Goal: Information Seeking & Learning: Learn about a topic

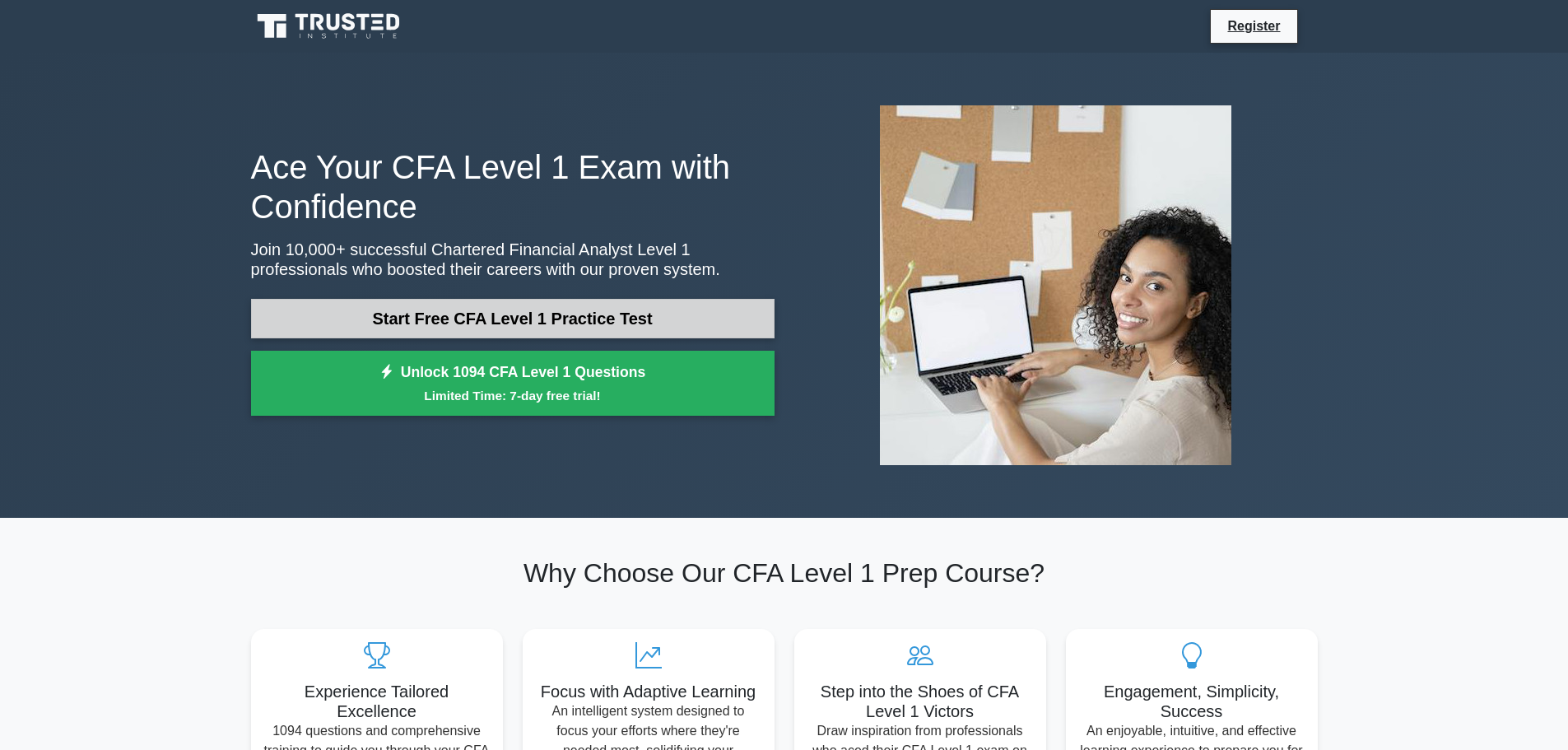
click at [570, 319] on link "Start Free CFA Level 1 Practice Test" at bounding box center [513, 319] width 524 height 40
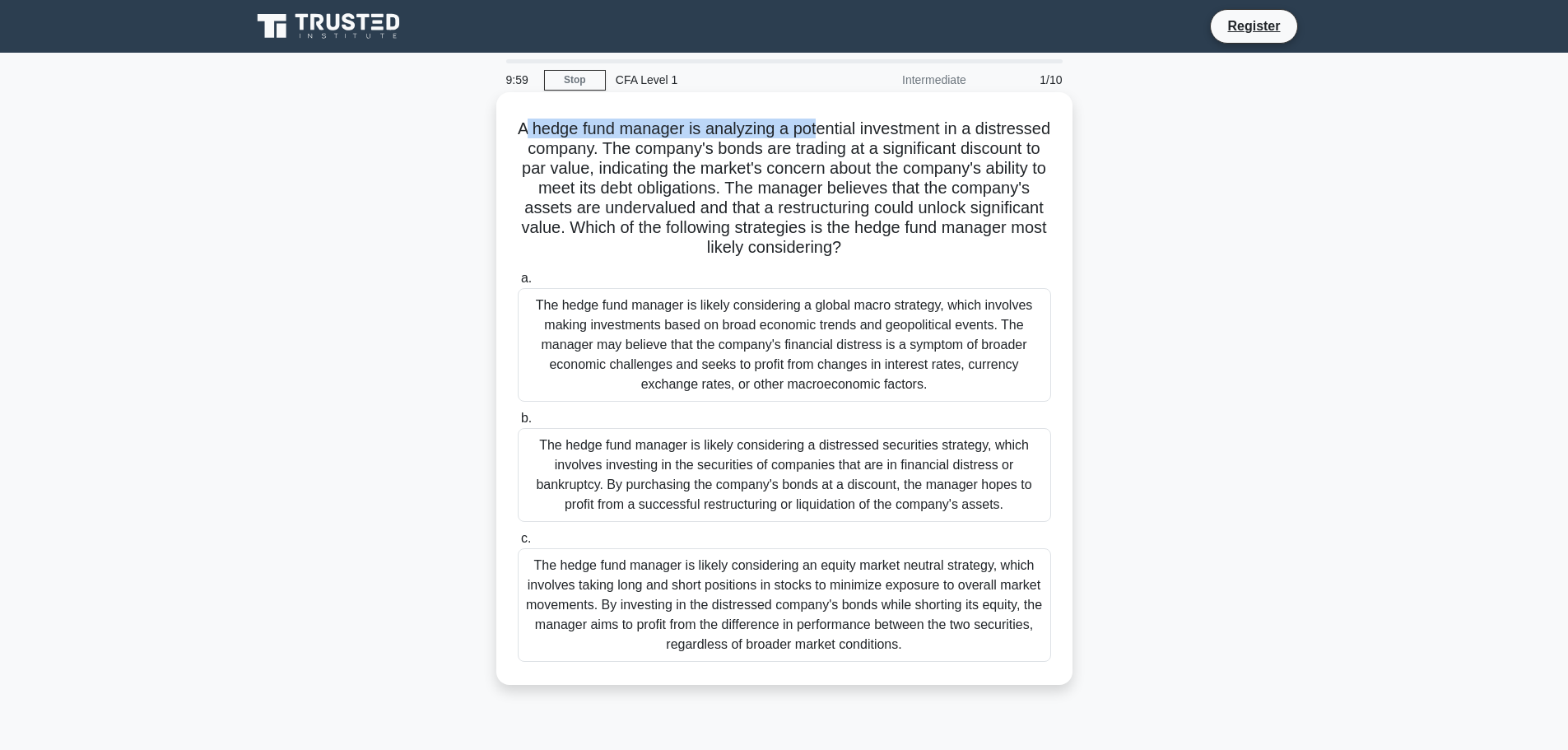
drag, startPoint x: 558, startPoint y: 128, endPoint x: 879, endPoint y: 134, distance: 321.1
click at [879, 134] on h5 "A hedge fund manager is analyzing a potential investment in a distressed compan…" at bounding box center [785, 189] width 537 height 140
drag, startPoint x: 915, startPoint y: 129, endPoint x: 999, endPoint y: 141, distance: 84.9
click at [998, 138] on h5 "A hedge fund manager is analyzing a potential investment in a distressed compan…" at bounding box center [785, 189] width 537 height 140
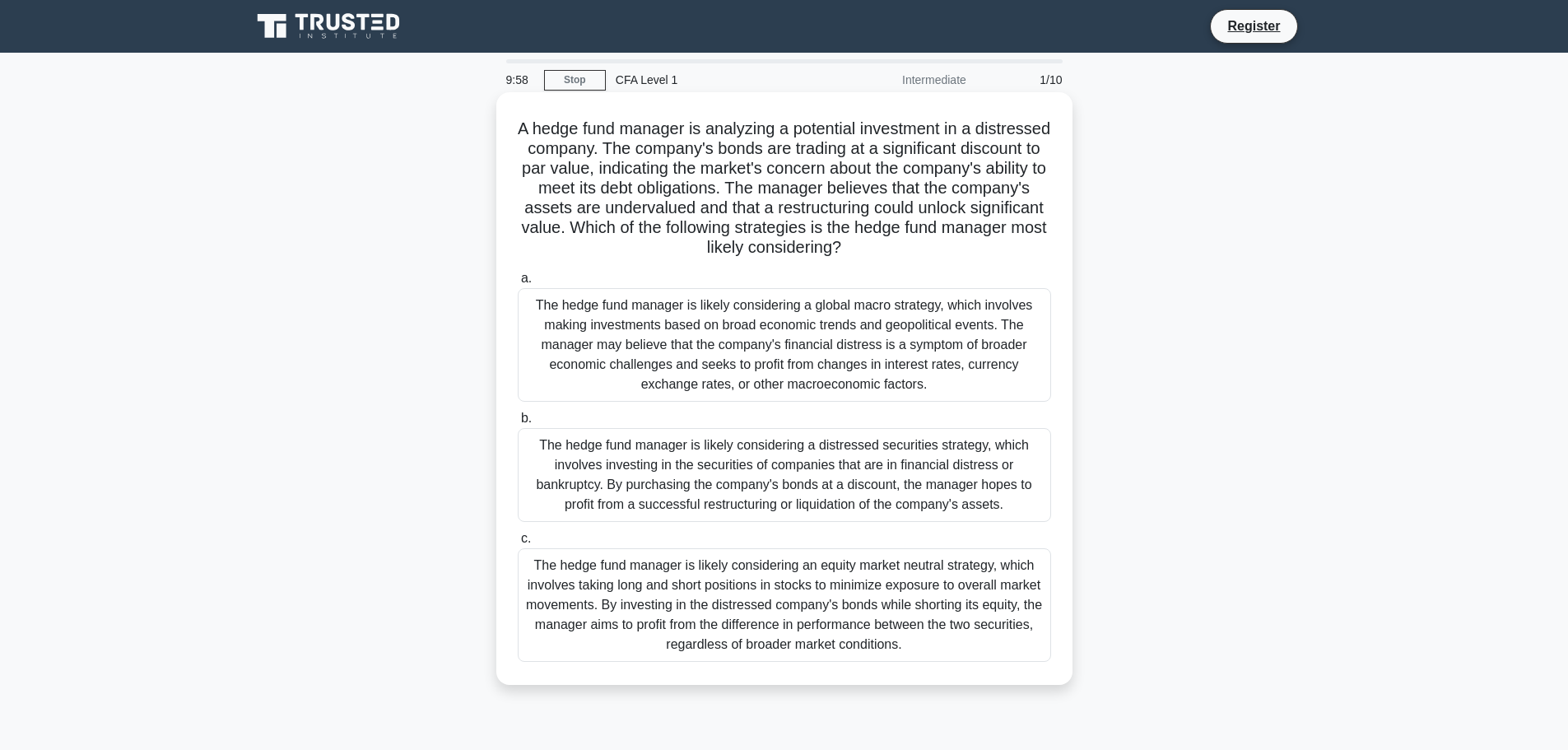
drag, startPoint x: 999, startPoint y: 141, endPoint x: 907, endPoint y: 147, distance: 92.2
click at [999, 143] on h5 "A hedge fund manager is analyzing a potential investment in a distressed compan…" at bounding box center [785, 189] width 537 height 140
drag, startPoint x: 600, startPoint y: 149, endPoint x: 672, endPoint y: 149, distance: 72.0
click at [672, 149] on h5 "A hedge fund manager is analyzing a potential investment in a distressed compan…" at bounding box center [785, 189] width 537 height 140
click at [698, 155] on h5 "A hedge fund manager is analyzing a potential investment in a distressed compan…" at bounding box center [785, 189] width 537 height 140
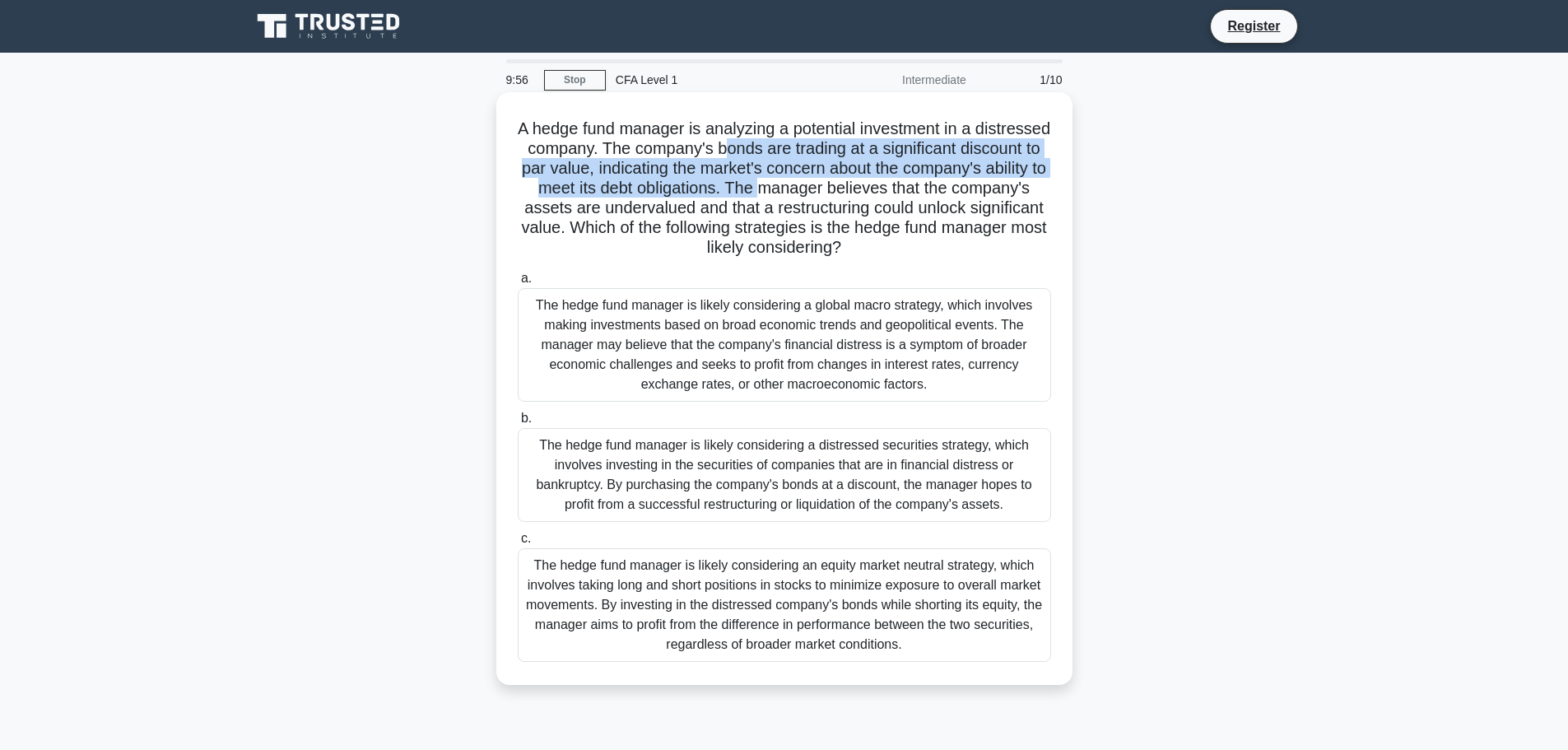
drag, startPoint x: 804, startPoint y: 155, endPoint x: 910, endPoint y: 212, distance: 120.4
click at [915, 197] on h5 "A hedge fund manager is analyzing a potential investment in a distressed compan…" at bounding box center [785, 189] width 537 height 140
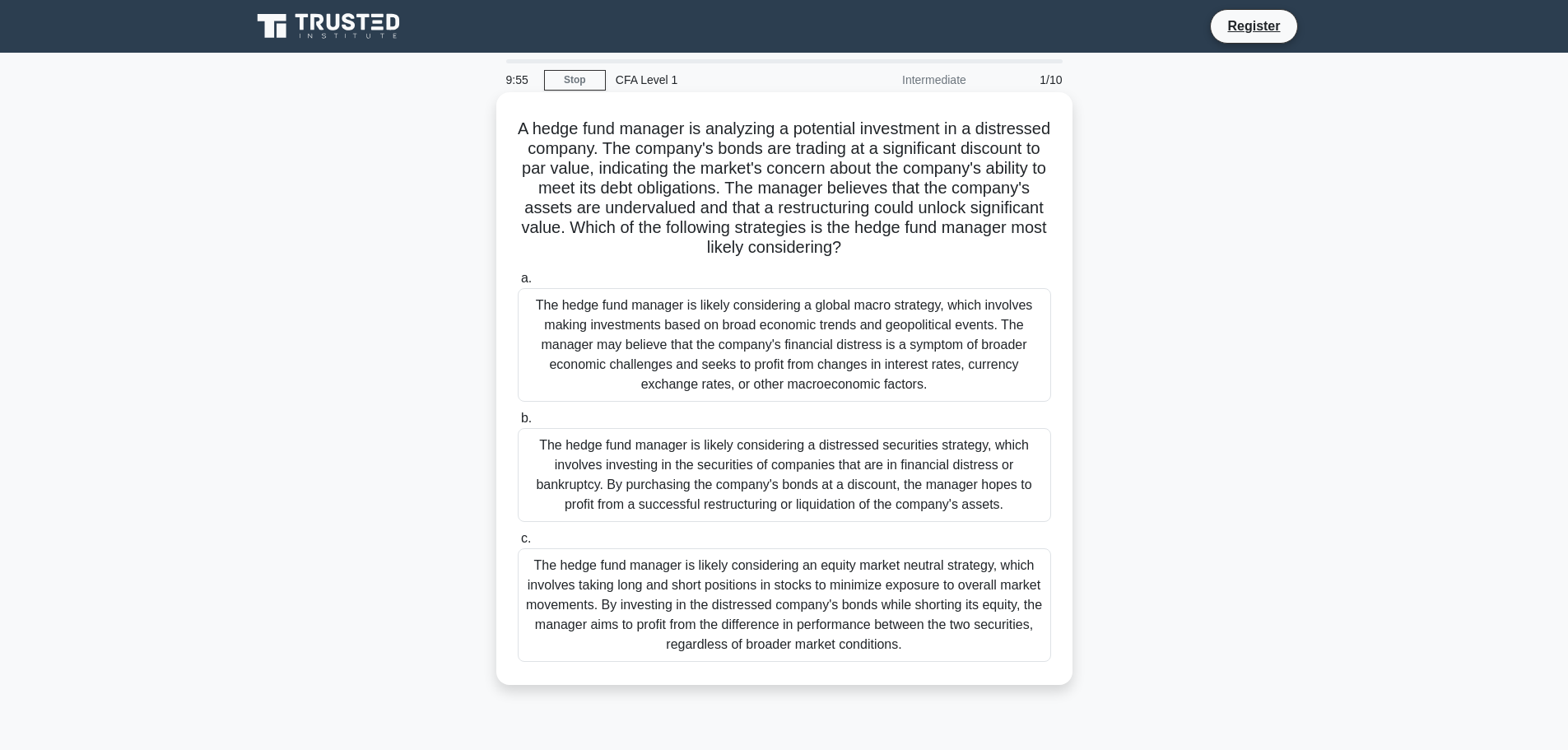
click at [908, 217] on h5 "A hedge fund manager is analyzing a potential investment in a distressed compan…" at bounding box center [785, 189] width 537 height 140
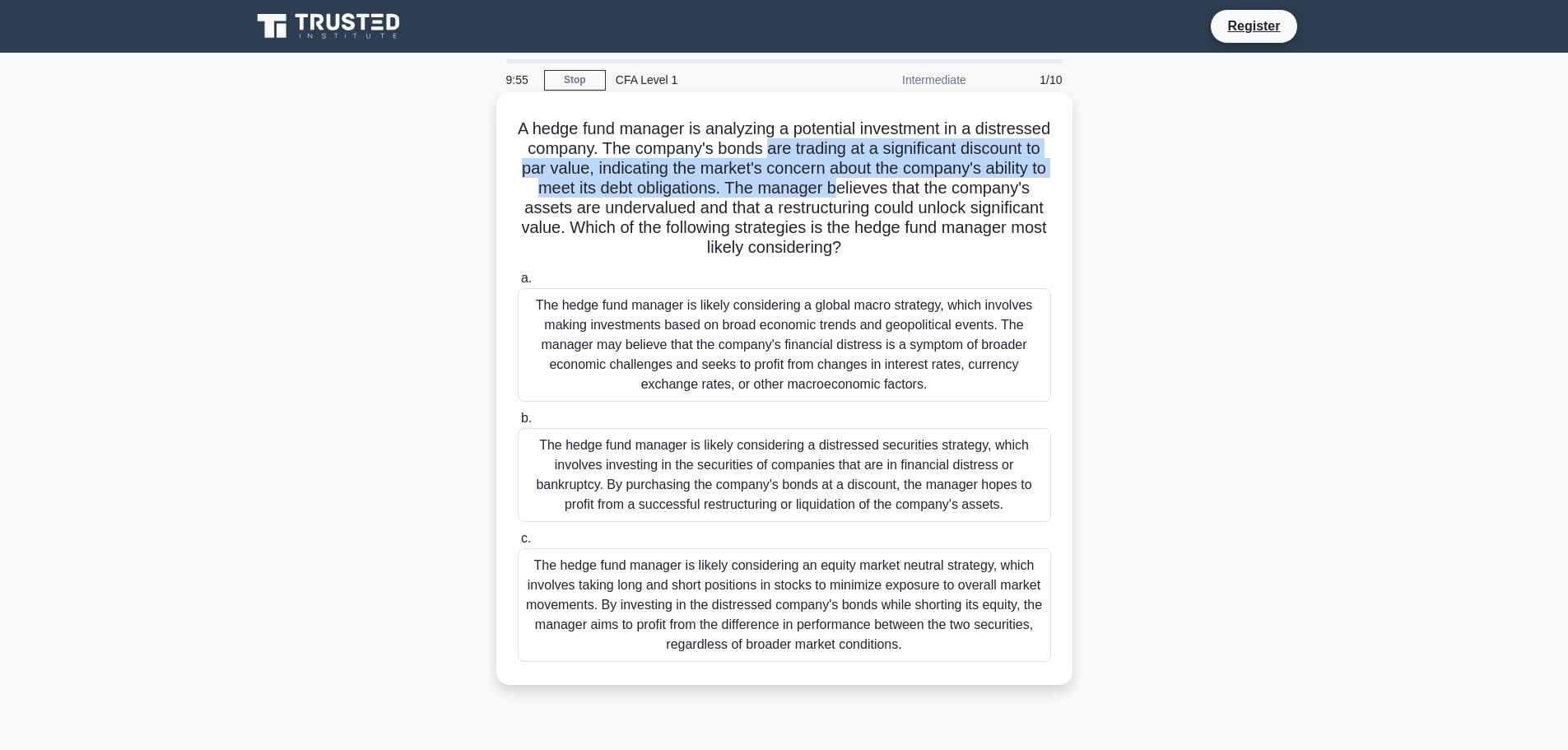
drag, startPoint x: 886, startPoint y: 148, endPoint x: 999, endPoint y: 204, distance: 126.1
click at [999, 202] on h5 "A hedge fund manager is analyzing a potential investment in a distressed compan…" at bounding box center [785, 189] width 537 height 140
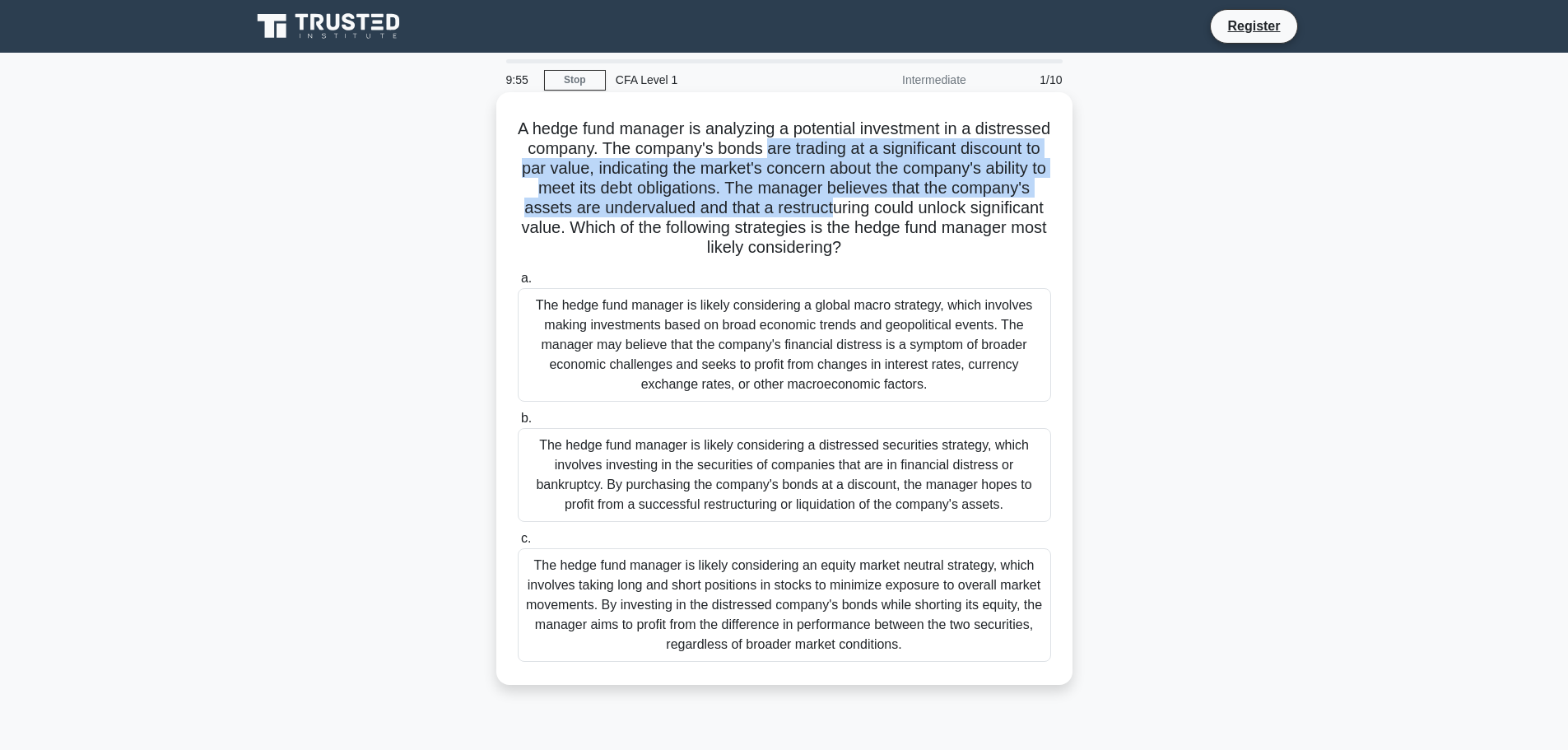
click at [999, 204] on h5 "A hedge fund manager is analyzing a potential investment in a distressed compan…" at bounding box center [785, 189] width 537 height 140
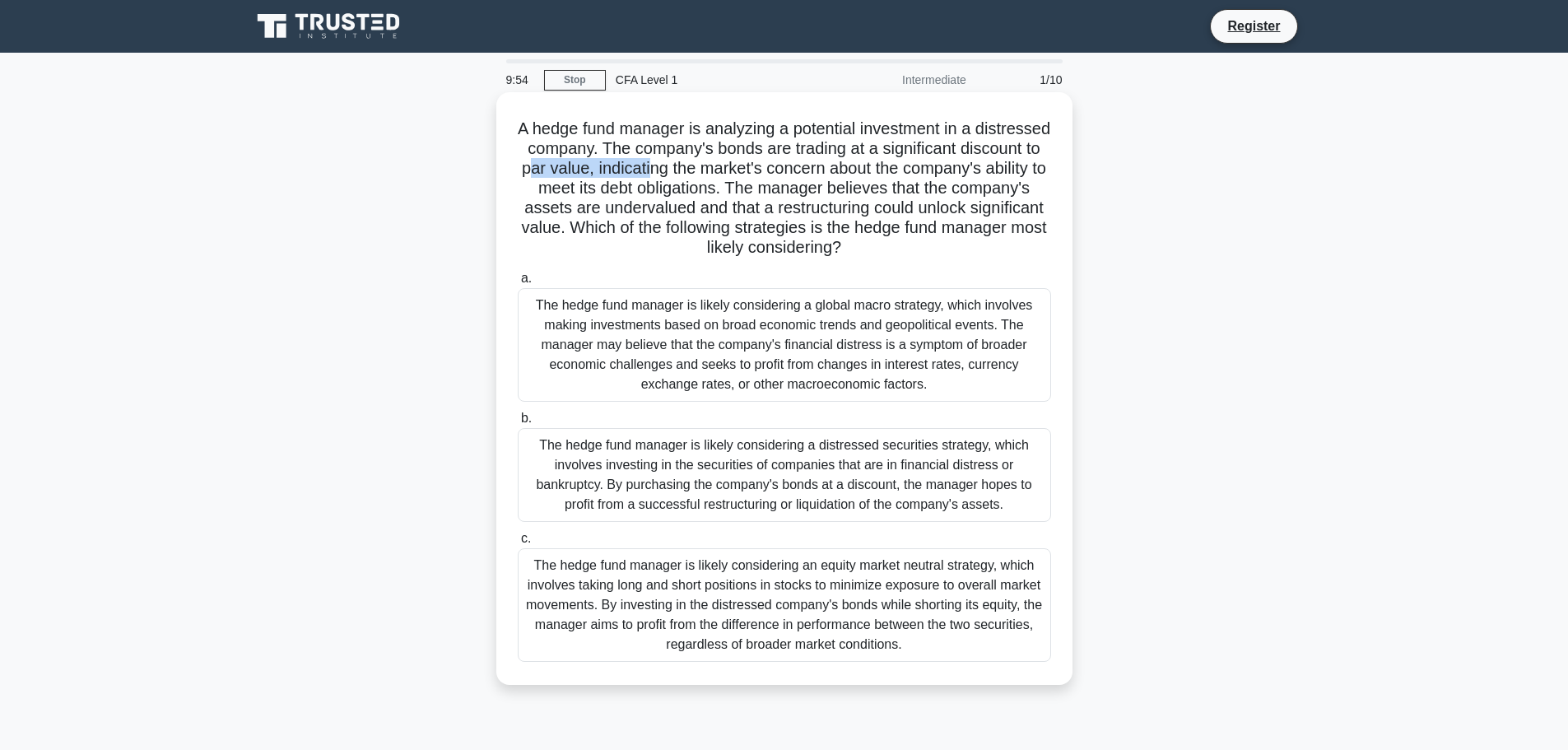
drag, startPoint x: 683, startPoint y: 174, endPoint x: 777, endPoint y: 179, distance: 94.1
click at [775, 178] on h5 "A hedge fund manager is analyzing a potential investment in a distressed compan…" at bounding box center [785, 189] width 537 height 140
drag, startPoint x: 777, startPoint y: 179, endPoint x: 729, endPoint y: 183, distance: 48.2
click at [777, 181] on h5 "A hedge fund manager is analyzing a potential investment in a distressed compan…" at bounding box center [785, 189] width 537 height 140
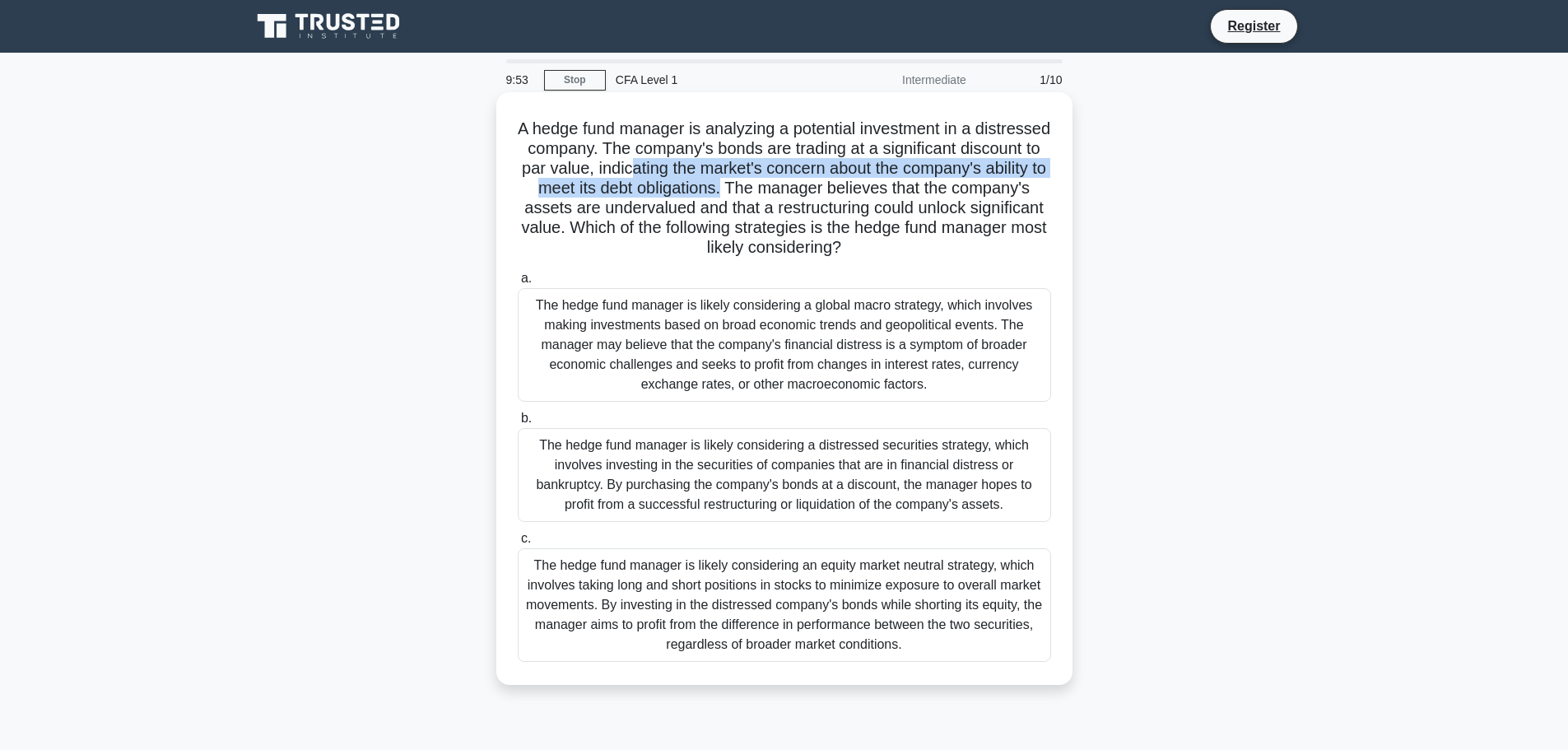
drag, startPoint x: 873, startPoint y: 184, endPoint x: 877, endPoint y: 203, distance: 19.4
click at [876, 191] on h5 "A hedge fund manager is analyzing a potential investment in a distressed compan…" at bounding box center [785, 189] width 537 height 140
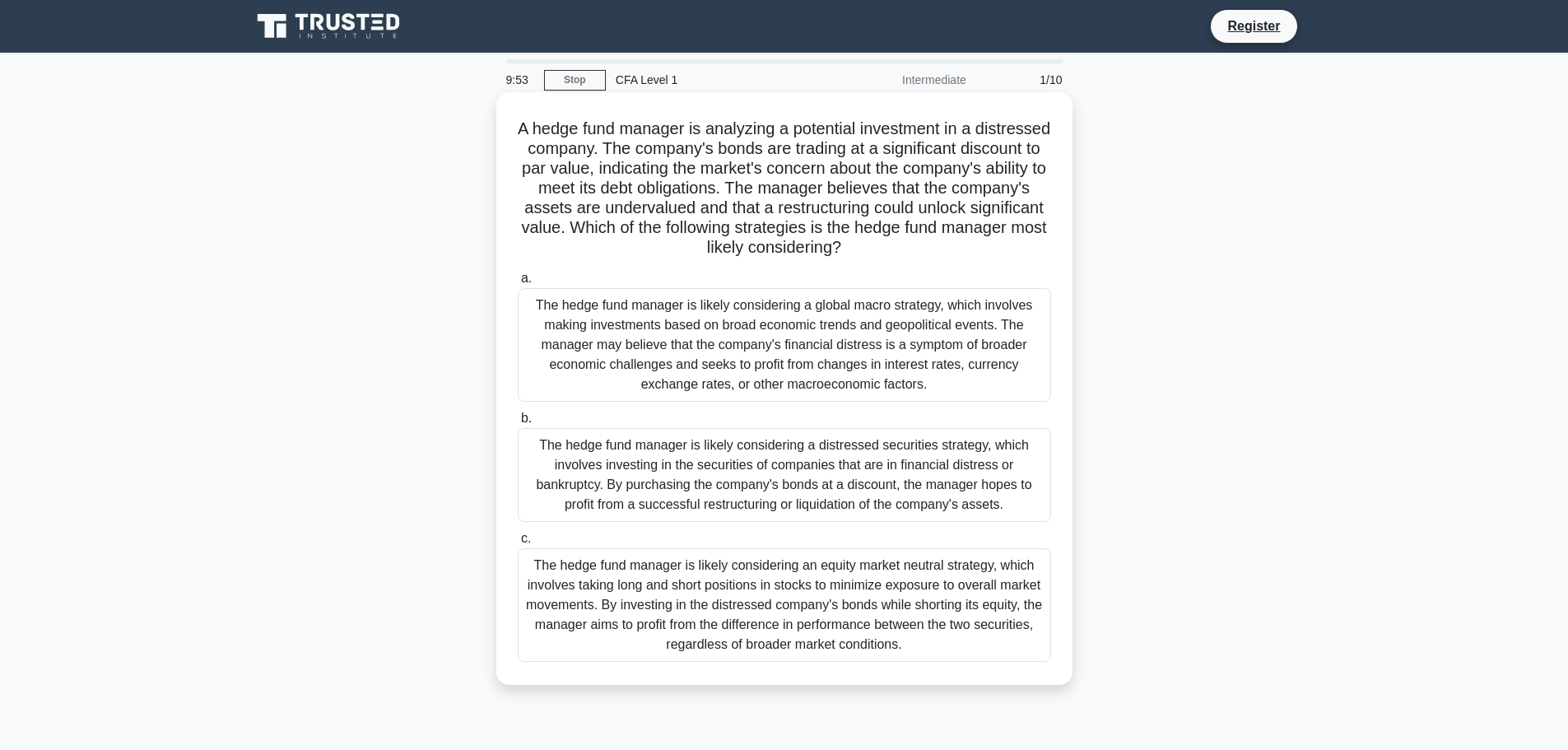
click at [877, 203] on h5 "A hedge fund manager is analyzing a potential investment in a distressed compan…" at bounding box center [785, 189] width 537 height 140
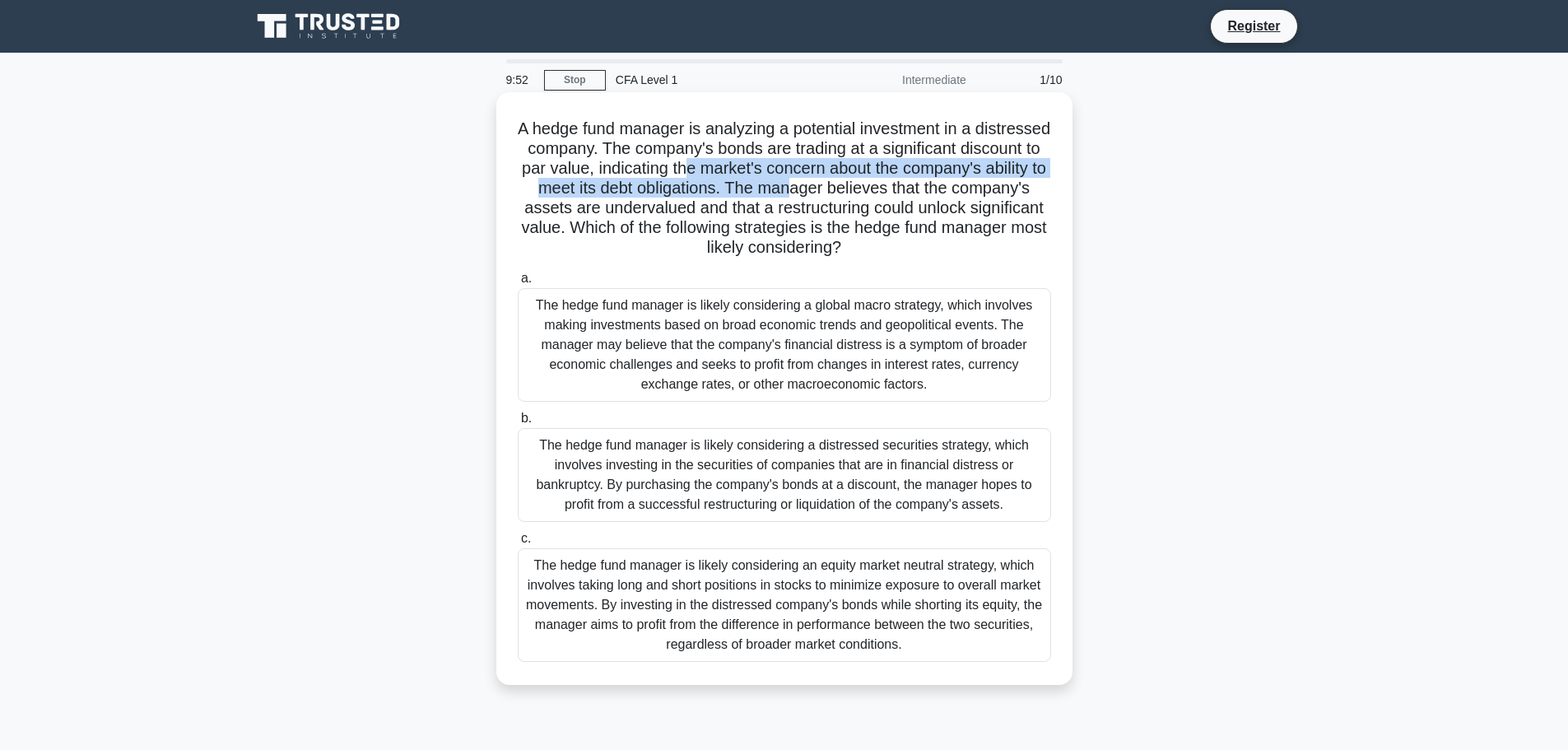
drag, startPoint x: 849, startPoint y: 176, endPoint x: 941, endPoint y: 199, distance: 94.8
click at [941, 199] on h5 "A hedge fund manager is analyzing a potential investment in a distressed compan…" at bounding box center [785, 189] width 537 height 140
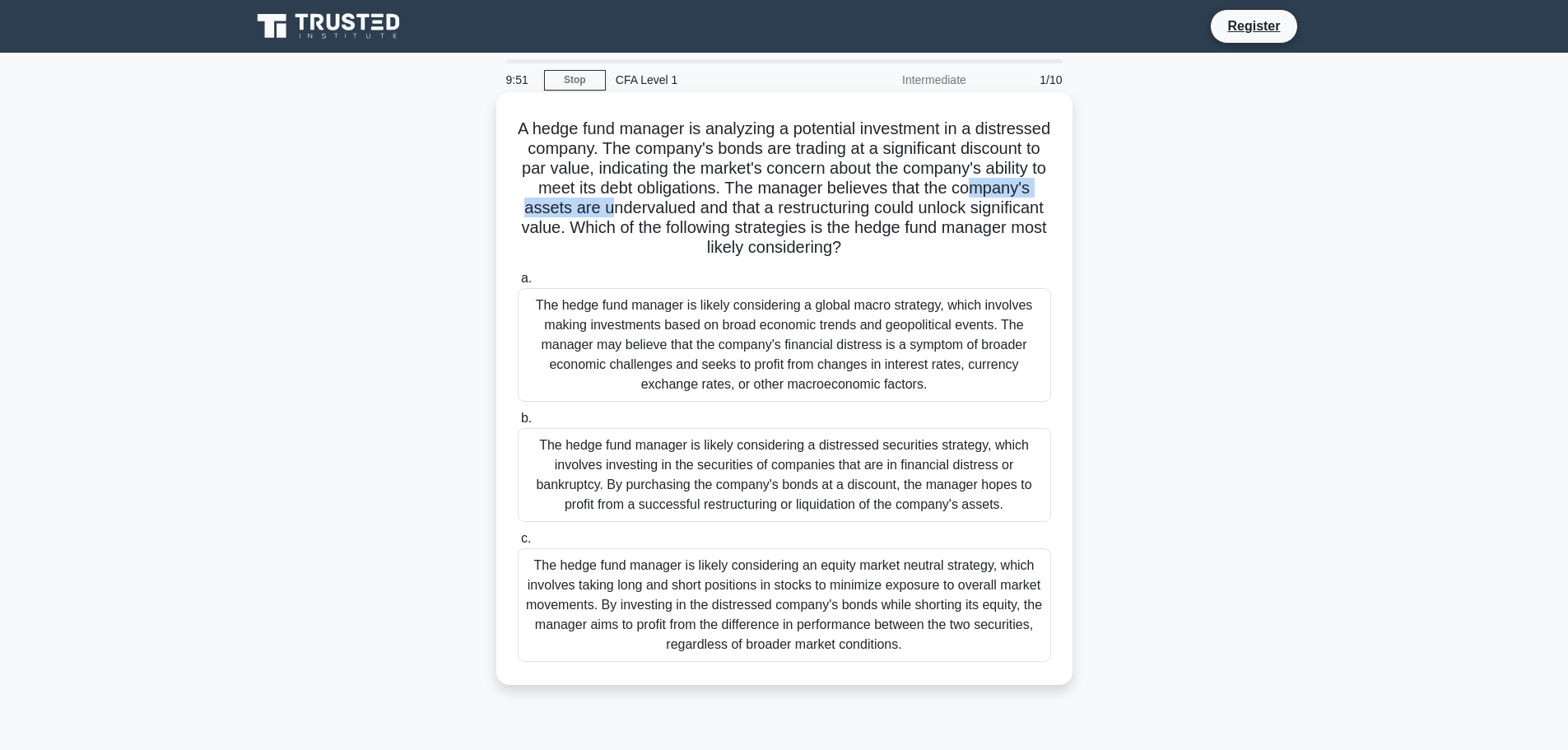
drag, startPoint x: 764, startPoint y: 203, endPoint x: 784, endPoint y: 208, distance: 20.6
click at [774, 206] on h5 "A hedge fund manager is analyzing a potential investment in a distressed compan…" at bounding box center [785, 189] width 537 height 140
click at [784, 208] on h5 "A hedge fund manager is analyzing a potential investment in a distressed compan…" at bounding box center [785, 189] width 537 height 140
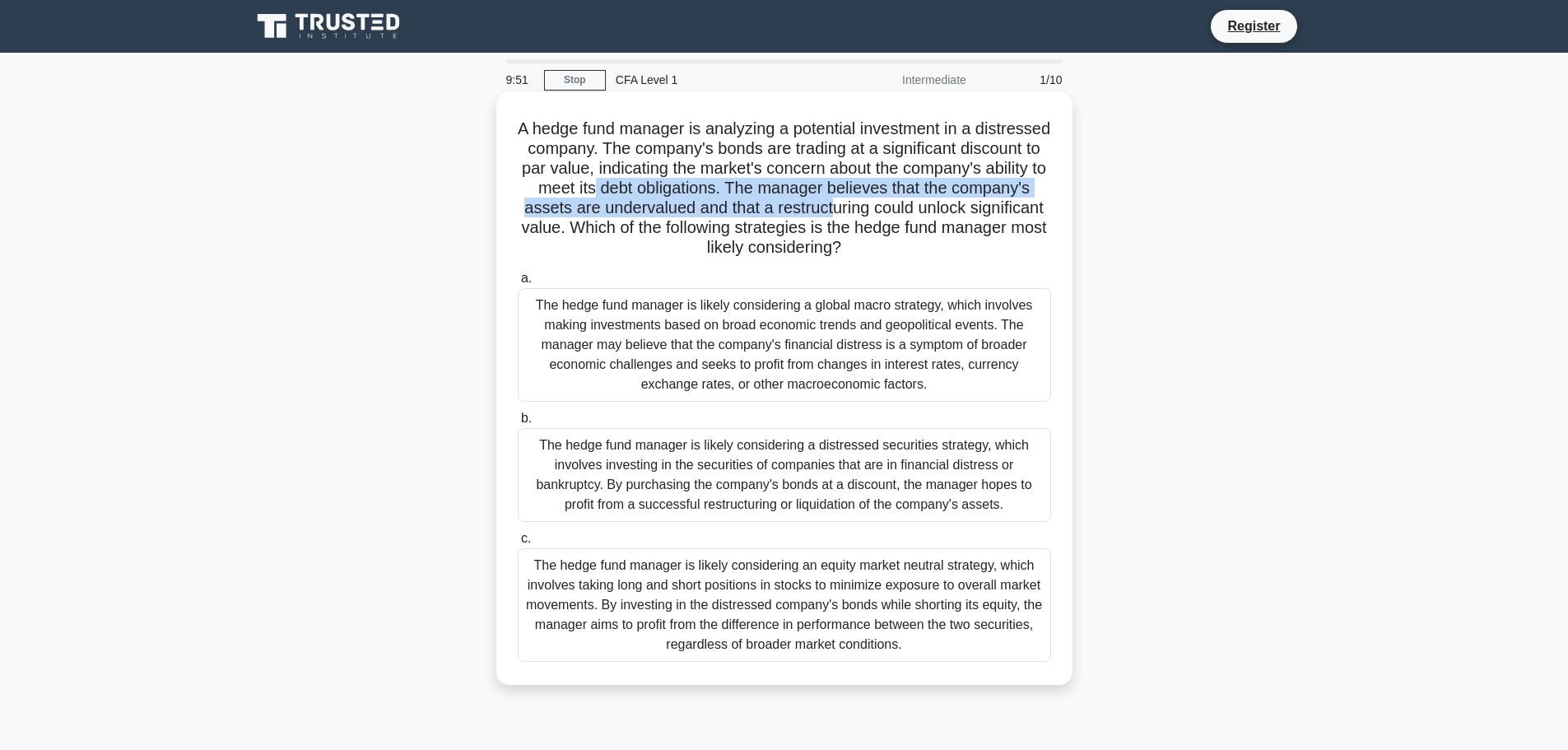
drag, startPoint x: 772, startPoint y: 191, endPoint x: 1007, endPoint y: 206, distance: 235.5
click at [1007, 206] on h5 "A hedge fund manager is analyzing a potential investment in a distressed compan…" at bounding box center [785, 189] width 537 height 140
click at [1007, 209] on h5 "A hedge fund manager is analyzing a potential investment in a distressed compan…" at bounding box center [785, 189] width 537 height 140
click at [896, 205] on h5 "A hedge fund manager is analyzing a potential investment in a distressed compan…" at bounding box center [785, 189] width 537 height 140
click at [895, 184] on h5 "A hedge fund manager is analyzing a potential investment in a distressed compan…" at bounding box center [785, 189] width 537 height 140
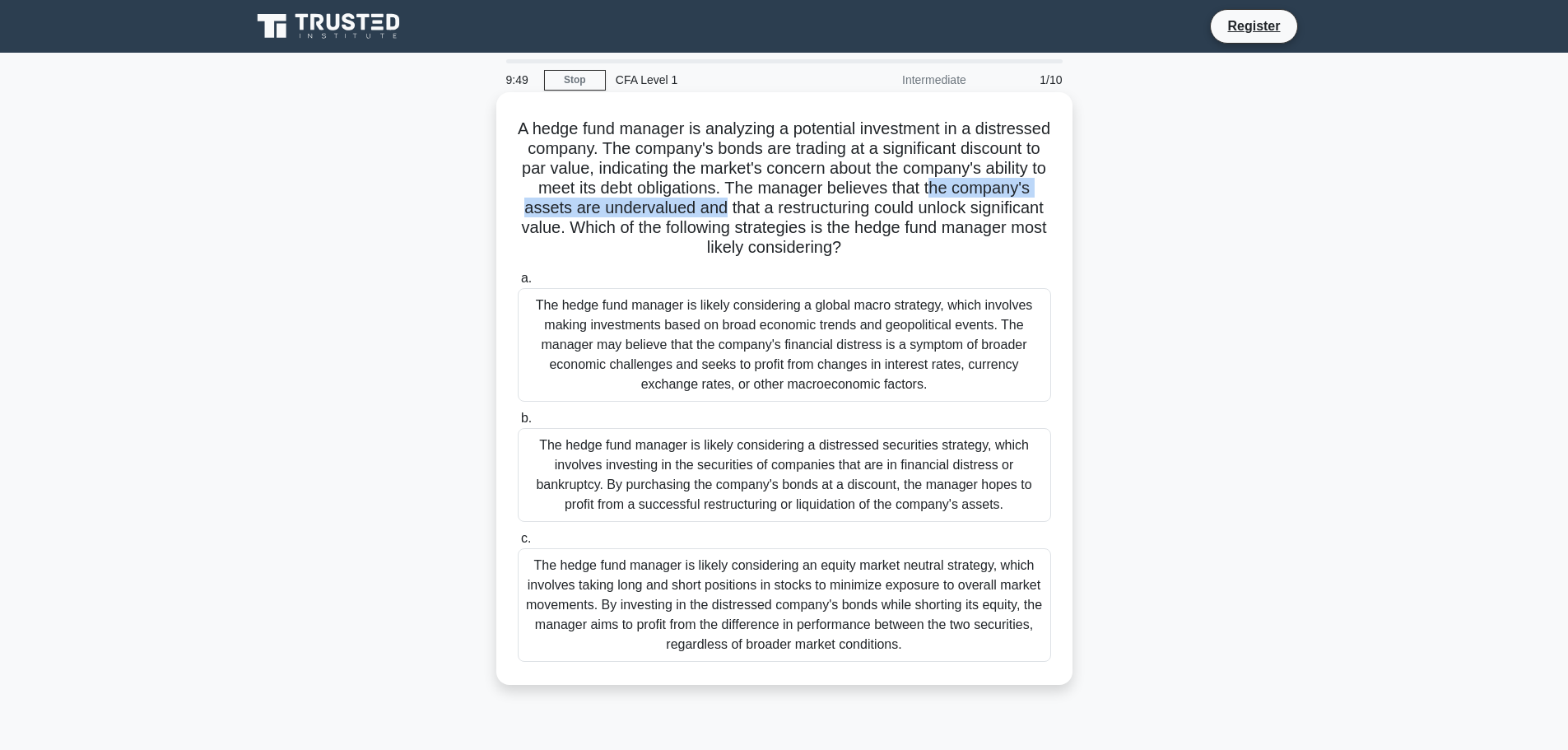
drag, startPoint x: 752, startPoint y: 205, endPoint x: 882, endPoint y: 206, distance: 130.0
click at [882, 206] on h5 "A hedge fund manager is analyzing a potential investment in a distressed compan…" at bounding box center [785, 189] width 537 height 140
click at [885, 207] on h5 "A hedge fund manager is analyzing a potential investment in a distressed compan…" at bounding box center [785, 189] width 537 height 140
click at [883, 212] on h5 "A hedge fund manager is analyzing a potential investment in a distressed compan…" at bounding box center [785, 189] width 537 height 140
click at [888, 212] on h5 "A hedge fund manager is analyzing a potential investment in a distressed compan…" at bounding box center [785, 189] width 537 height 140
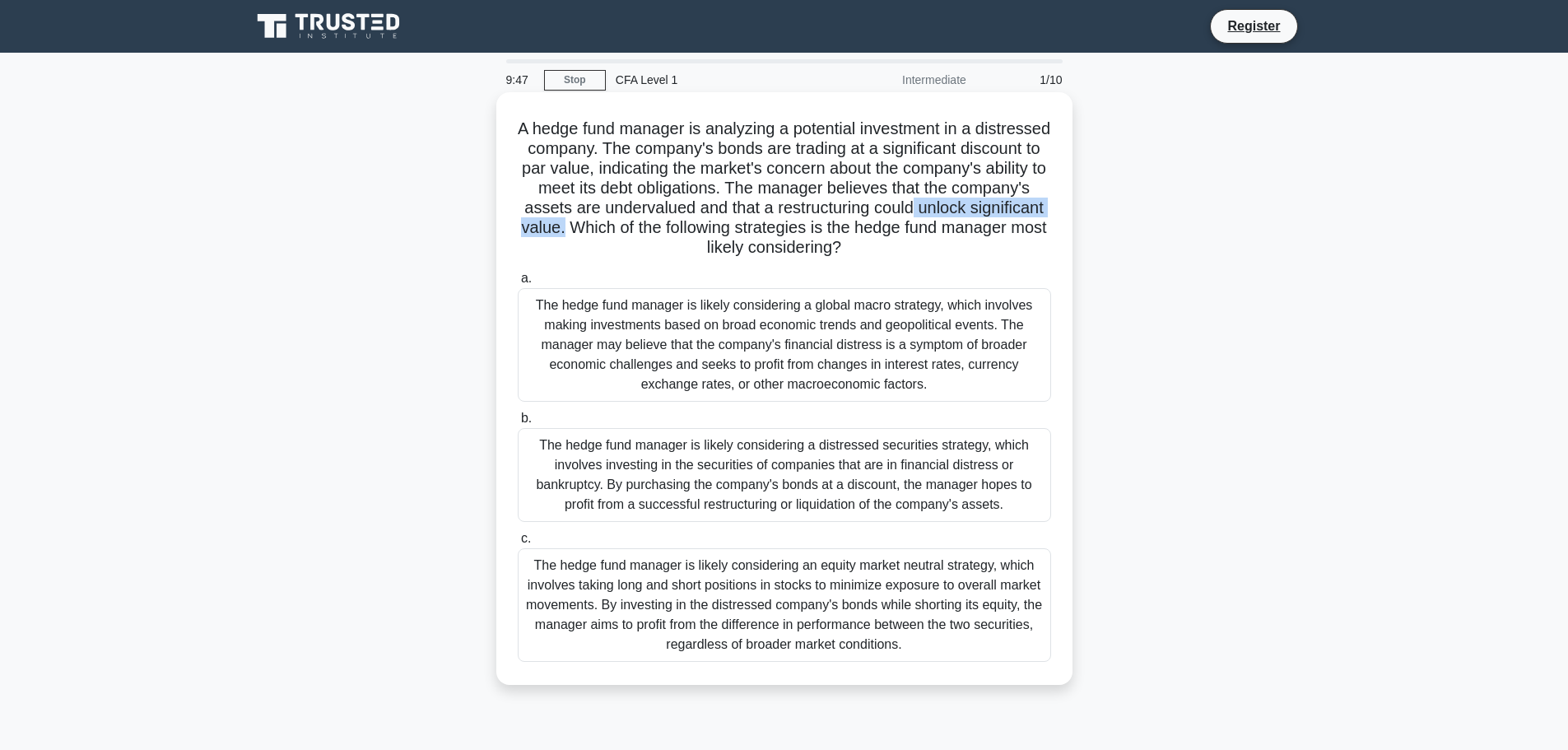
drag, startPoint x: 560, startPoint y: 226, endPoint x: 752, endPoint y: 228, distance: 192.0
click at [751, 227] on h5 "A hedge fund manager is analyzing a potential investment in a distressed compan…" at bounding box center [785, 189] width 537 height 140
click at [753, 228] on h5 "A hedge fund manager is analyzing a potential investment in a distressed compan…" at bounding box center [785, 189] width 537 height 140
click at [748, 234] on h5 "A hedge fund manager is analyzing a potential investment in a distressed compan…" at bounding box center [785, 189] width 537 height 140
click at [779, 230] on h5 "A hedge fund manager is analyzing a potential investment in a distressed compan…" at bounding box center [785, 189] width 537 height 140
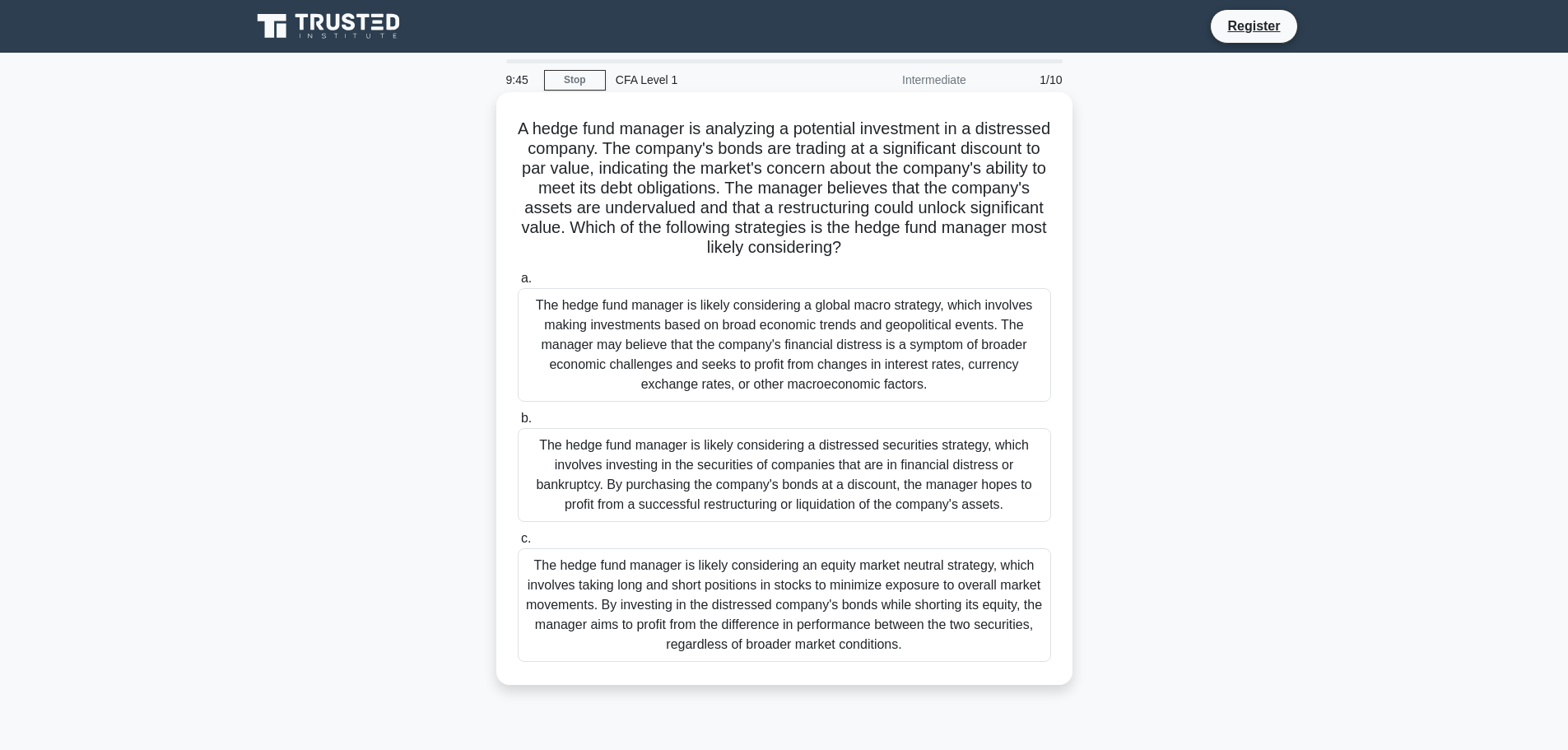
drag, startPoint x: 817, startPoint y: 230, endPoint x: 1042, endPoint y: 243, distance: 225.4
click at [1042, 243] on h5 "A hedge fund manager is analyzing a potential investment in a distressed compan…" at bounding box center [785, 189] width 537 height 140
click at [861, 252] on icon ".spinner_0XTQ{transform-origin:center;animation:spinner_y6GP .75s linear infini…" at bounding box center [851, 248] width 20 height 20
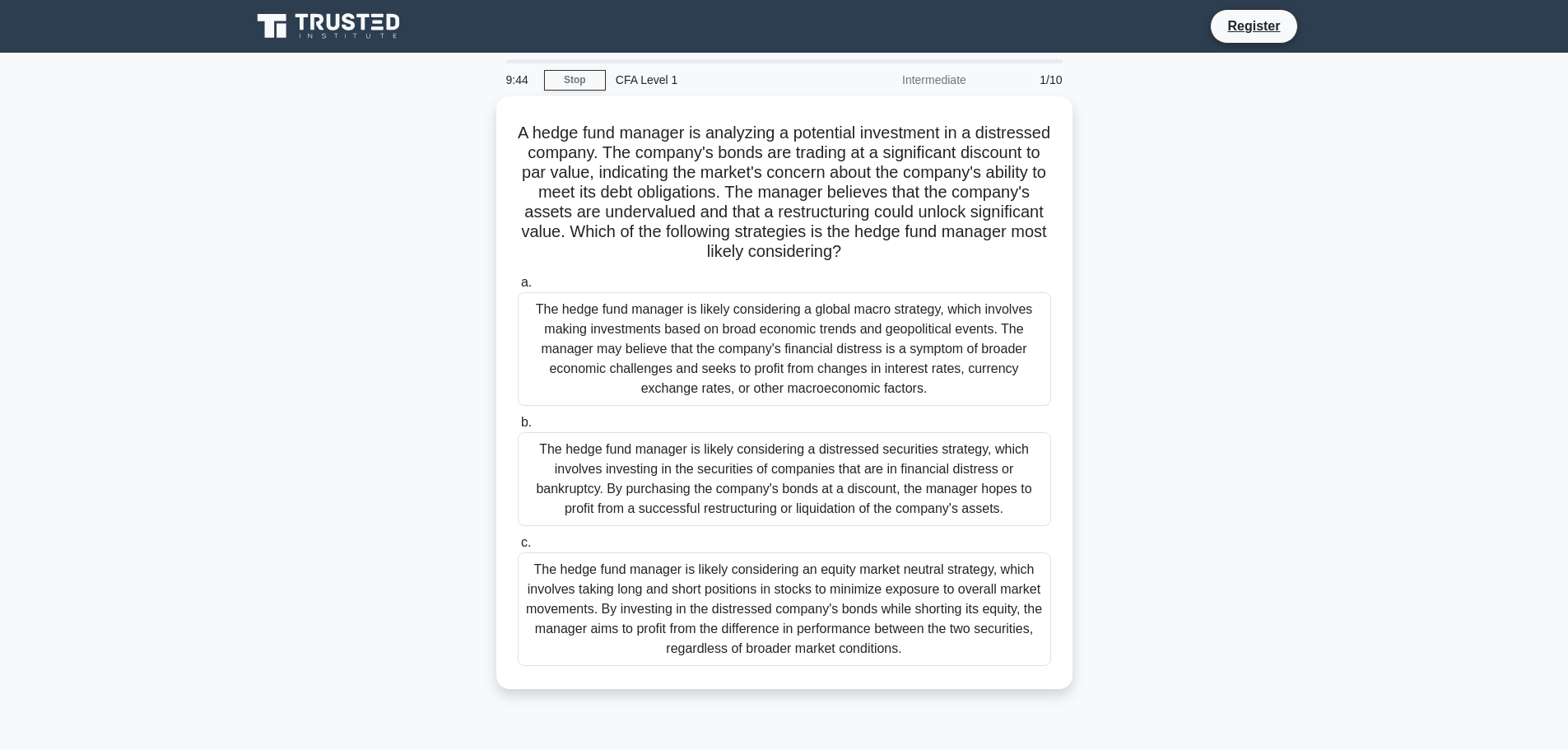
drag, startPoint x: 962, startPoint y: 250, endPoint x: 481, endPoint y: 133, distance: 495.0
click at [481, 133] on div "A hedge fund manager is analyzing a potential investment in a distressed compan…" at bounding box center [785, 402] width 1087 height 612
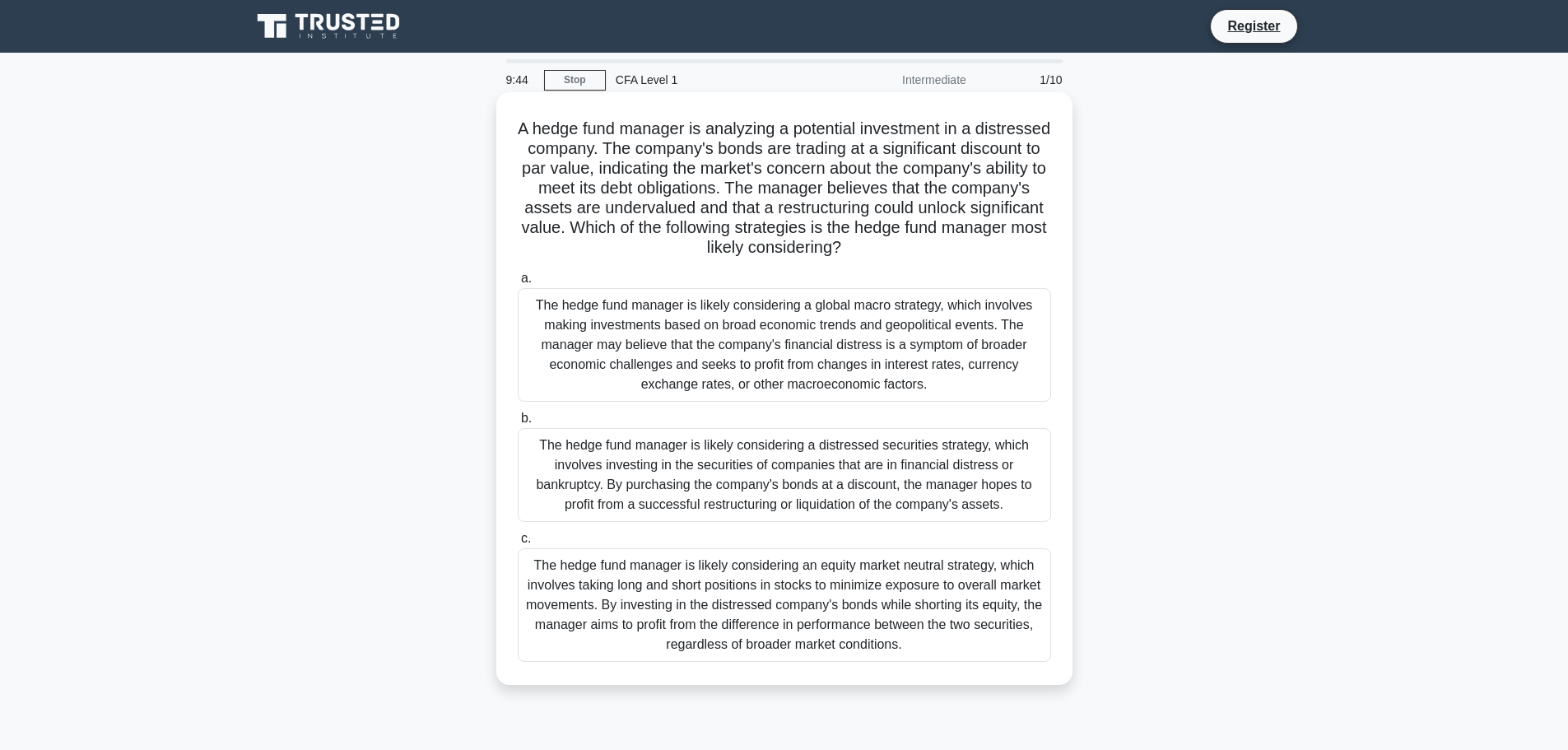
click at [726, 207] on h5 "A hedge fund manager is analyzing a potential investment in a distressed compan…" at bounding box center [785, 189] width 537 height 140
click at [766, 338] on div "The hedge fund manager is likely considering a global macro strategy, which inv…" at bounding box center [784, 345] width 533 height 113
click at [517, 284] on input "a. The hedge fund manager is likely considering a global macro strategy, which …" at bounding box center [517, 279] width 0 height 11
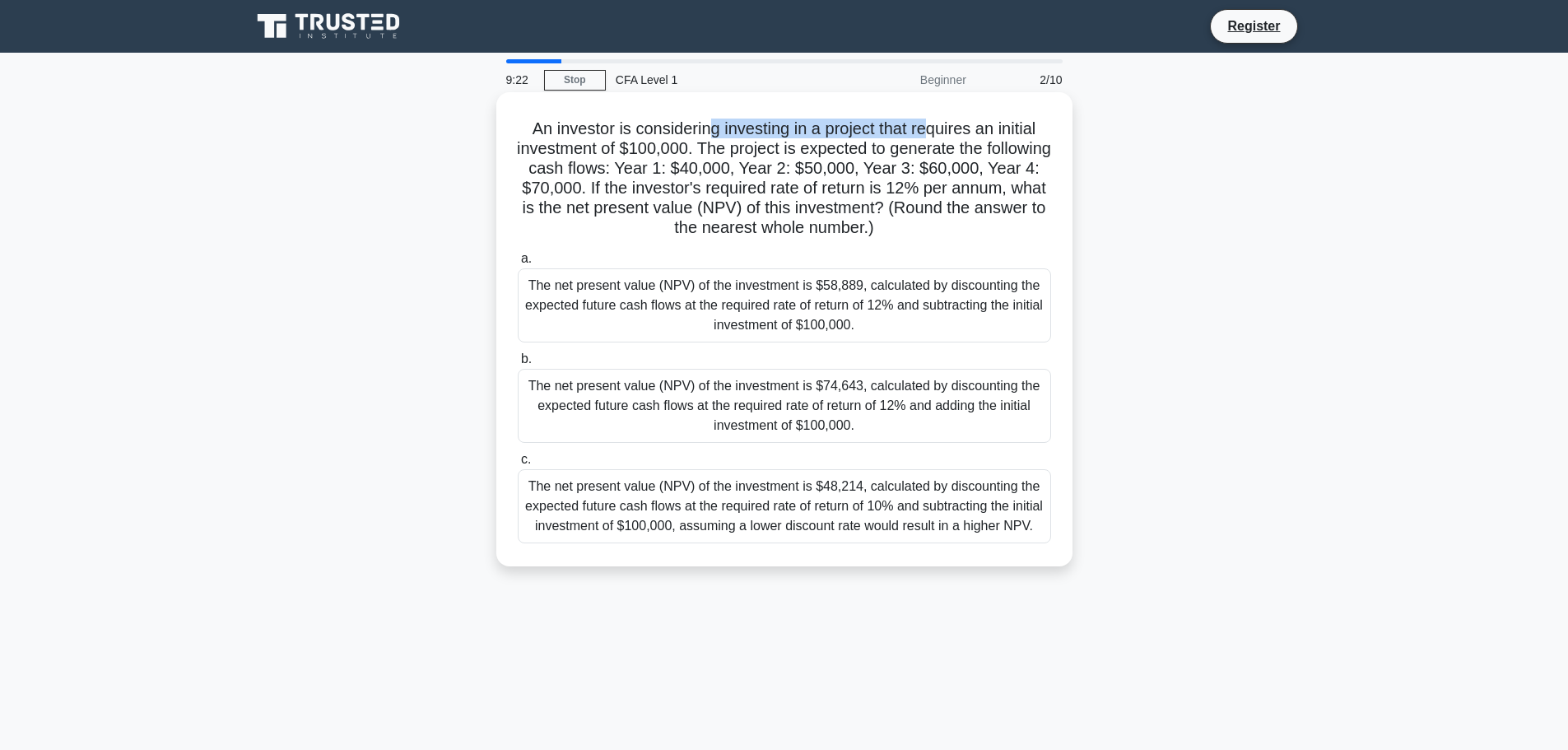
drag, startPoint x: 869, startPoint y: 122, endPoint x: 929, endPoint y: 122, distance: 60.0
click at [929, 122] on h5 "An investor is considering investing in a project that requires an initial inve…" at bounding box center [785, 178] width 537 height 120
click at [934, 127] on h5 "An investor is considering investing in a project that requires an initial inve…" at bounding box center [785, 178] width 537 height 120
drag, startPoint x: 893, startPoint y: 125, endPoint x: 662, endPoint y: 148, distance: 232.1
click at [674, 150] on h5 "An investor is considering investing in a project that requires an initial inve…" at bounding box center [785, 178] width 537 height 120
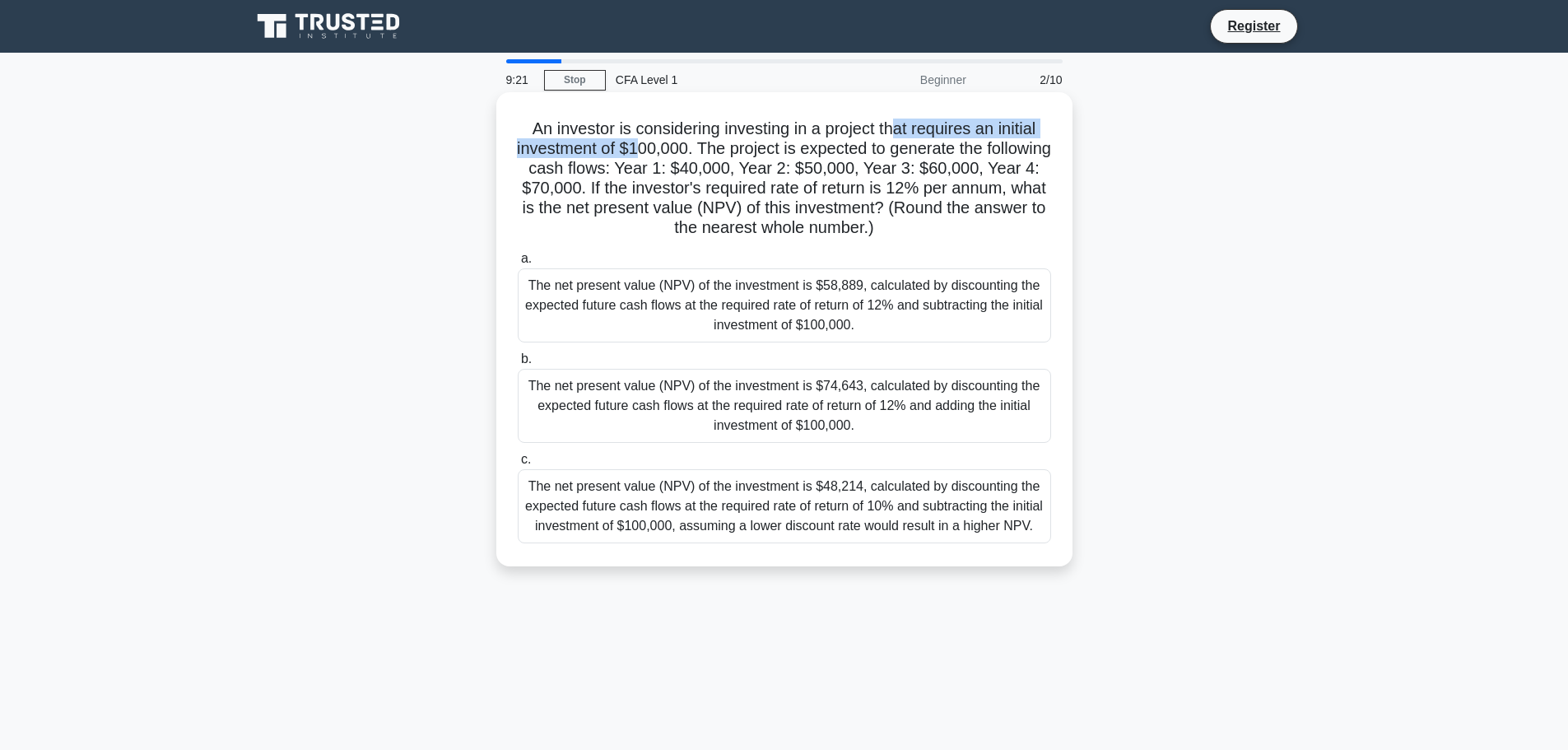
click at [662, 148] on h5 "An investor is considering investing in a project that requires an initial inve…" at bounding box center [785, 178] width 537 height 120
drag, startPoint x: 649, startPoint y: 148, endPoint x: 874, endPoint y: 163, distance: 225.5
click at [762, 148] on h5 "An investor is considering investing in a project that requires an initial inve…" at bounding box center [785, 178] width 537 height 120
click at [877, 163] on h5 "An investor is considering investing in a project that requires an initial inve…" at bounding box center [785, 178] width 537 height 120
drag, startPoint x: 973, startPoint y: 153, endPoint x: 1000, endPoint y: 157, distance: 27.3
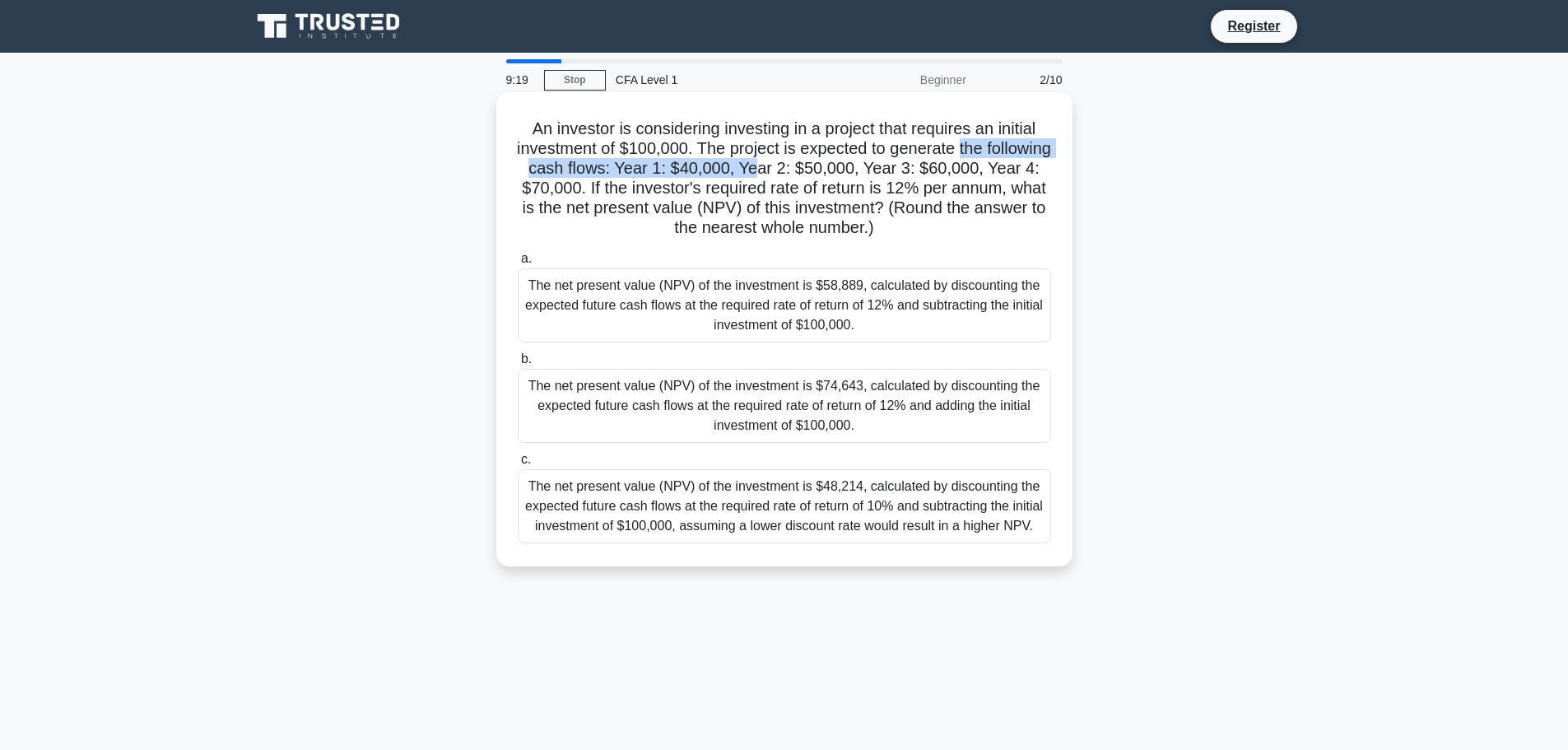
click at [1000, 157] on h5 "An investor is considering investing in a project that requires an initial inve…" at bounding box center [785, 178] width 537 height 120
click at [1001, 157] on h5 "An investor is considering investing in a project that requires an initial inve…" at bounding box center [785, 178] width 537 height 120
click at [661, 171] on h5 "An investor is considering investing in a project that requires an initial inve…" at bounding box center [785, 178] width 537 height 120
drag, startPoint x: 599, startPoint y: 175, endPoint x: 737, endPoint y: 169, distance: 138.1
click at [737, 169] on h5 "An investor is considering investing in a project that requires an initial inve…" at bounding box center [785, 178] width 537 height 120
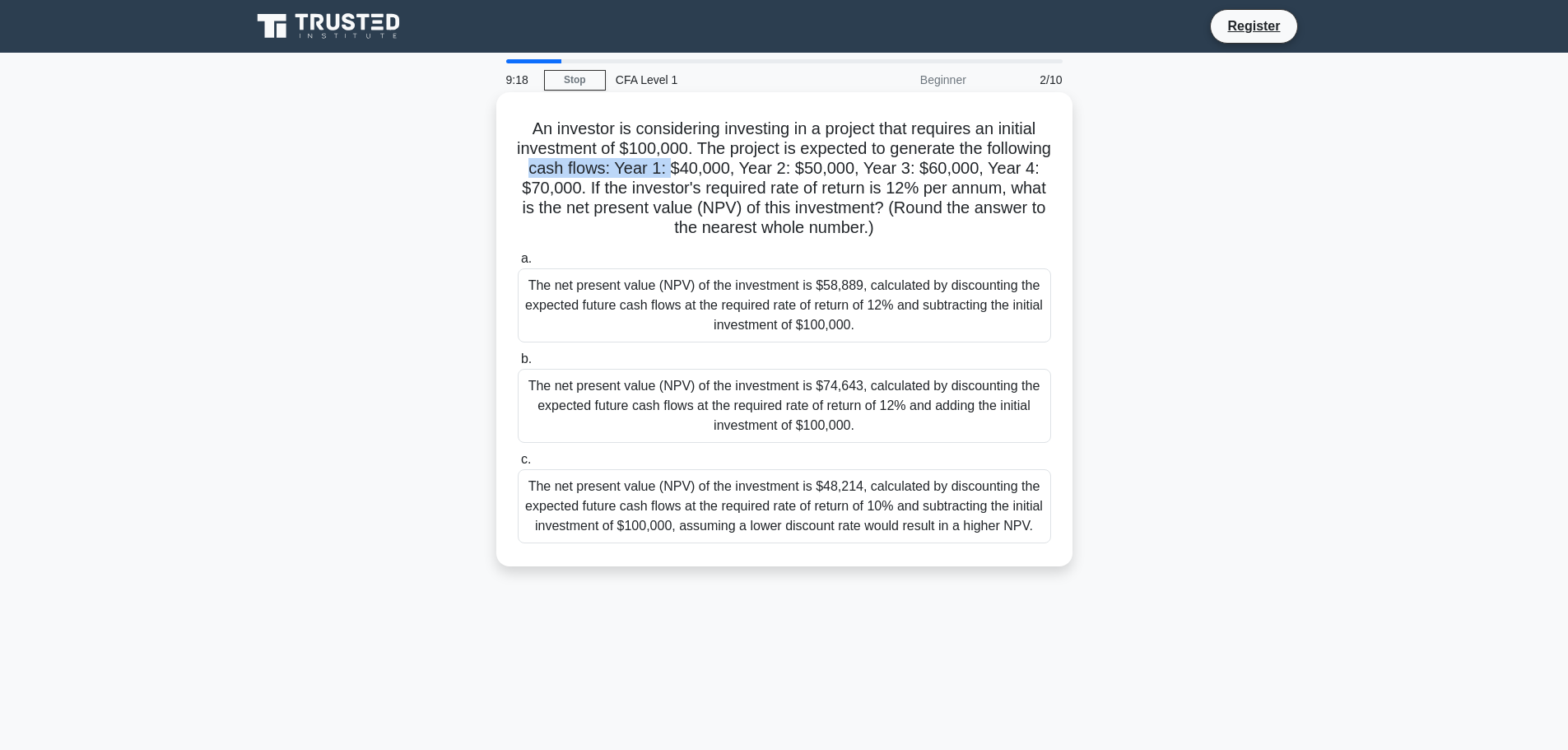
click at [738, 169] on h5 "An investor is considering investing in a project that requires an initial inve…" at bounding box center [785, 178] width 537 height 120
click at [845, 172] on h5 "An investor is considering investing in a project that requires an initial inve…" at bounding box center [785, 178] width 537 height 120
click at [869, 174] on h5 "An investor is considering investing in a project that requires an initial inve…" at bounding box center [785, 178] width 537 height 120
drag, startPoint x: 926, startPoint y: 173, endPoint x: 983, endPoint y: 173, distance: 57.0
click at [952, 173] on h5 "An investor is considering investing in a project that requires an initial inve…" at bounding box center [785, 178] width 537 height 120
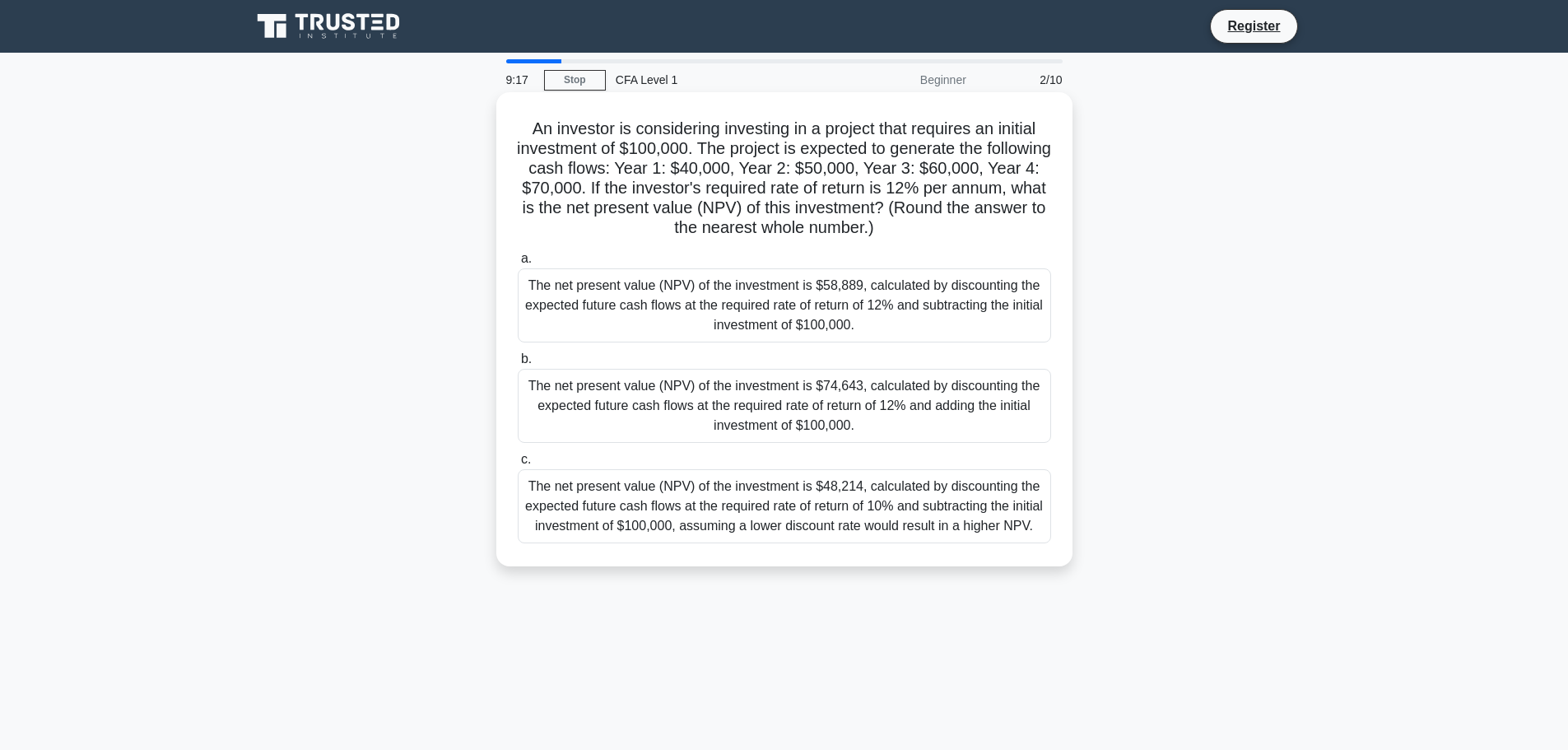
click at [1000, 172] on h5 "An investor is considering investing in a project that requires an initial inve…" at bounding box center [785, 178] width 537 height 120
drag, startPoint x: 600, startPoint y: 162, endPoint x: 798, endPoint y: 178, distance: 198.6
click at [791, 177] on h5 "An investor is considering investing in a project that requires an initial inve…" at bounding box center [785, 178] width 537 height 120
drag, startPoint x: 798, startPoint y: 178, endPoint x: 799, endPoint y: 187, distance: 9.1
click at [799, 178] on h5 "An investor is considering investing in a project that requires an initial inve…" at bounding box center [785, 178] width 537 height 120
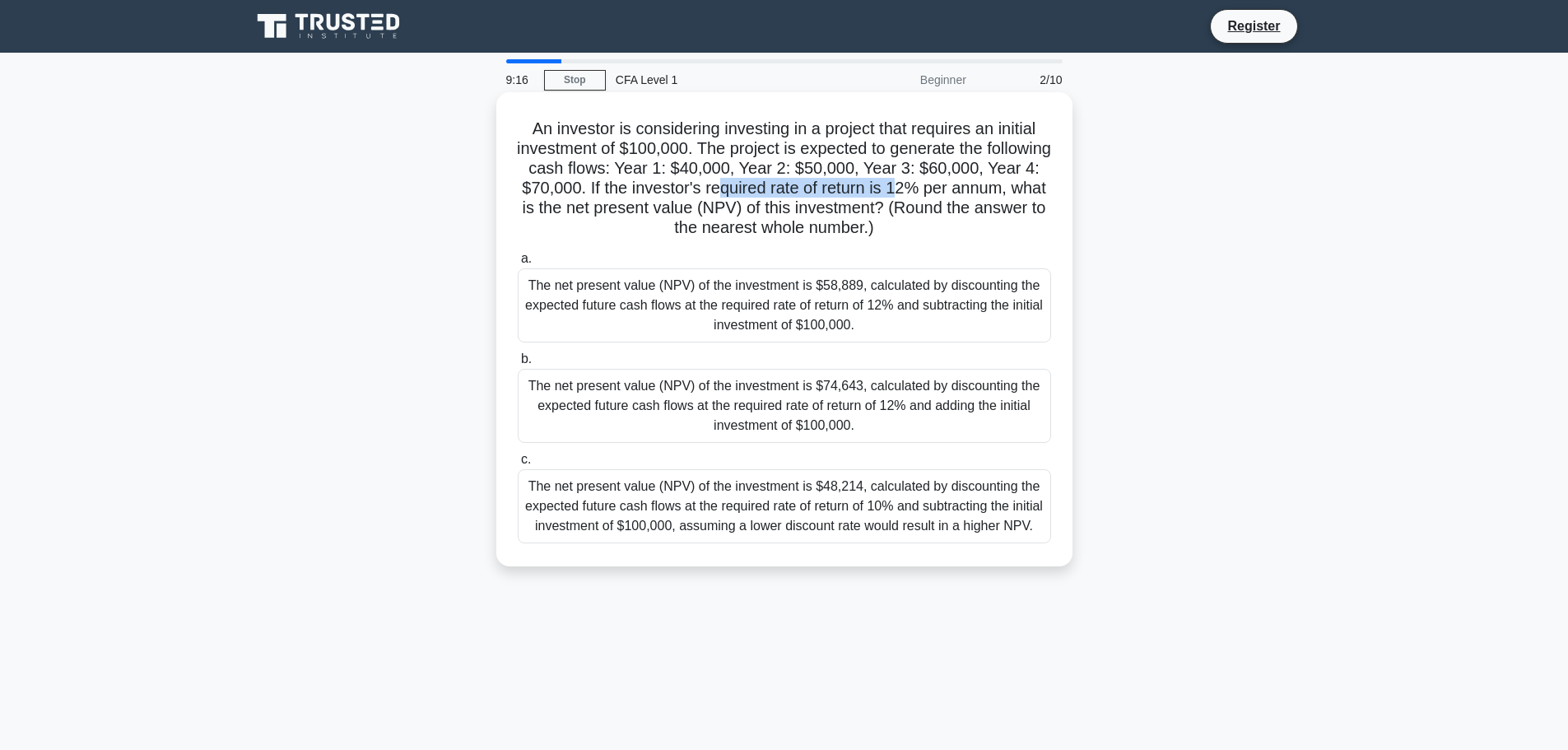
drag, startPoint x: 799, startPoint y: 187, endPoint x: 975, endPoint y: 195, distance: 176.2
click at [973, 193] on h5 "An investor is considering investing in a project that requires an initial inve…" at bounding box center [785, 178] width 537 height 120
click at [977, 196] on h5 "An investor is considering investing in a project that requires an initial inve…" at bounding box center [785, 178] width 537 height 120
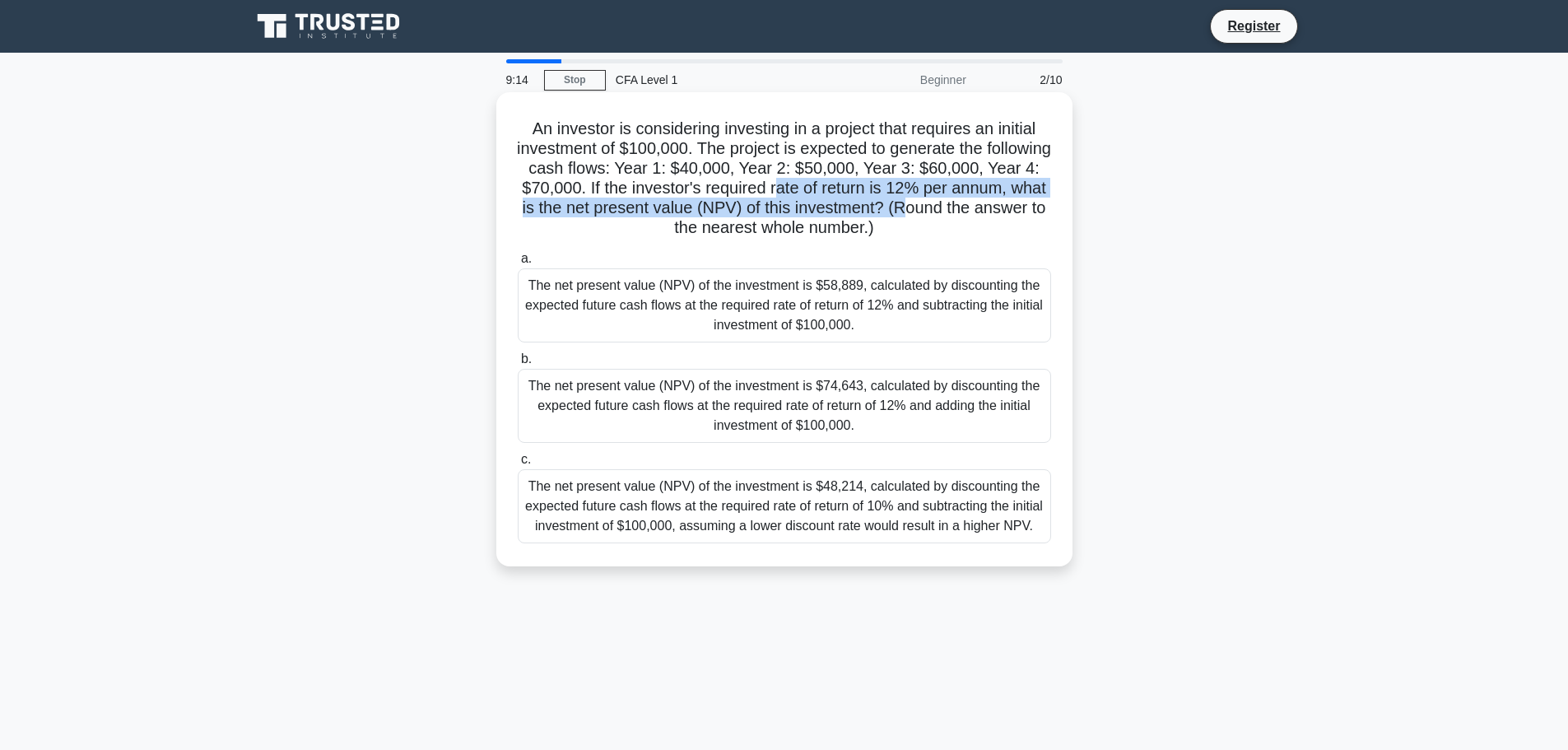
drag, startPoint x: 929, startPoint y: 195, endPoint x: 1012, endPoint y: 209, distance: 84.2
click at [1012, 208] on h5 "An investor is considering investing in a project that requires an initial inve…" at bounding box center [785, 178] width 537 height 120
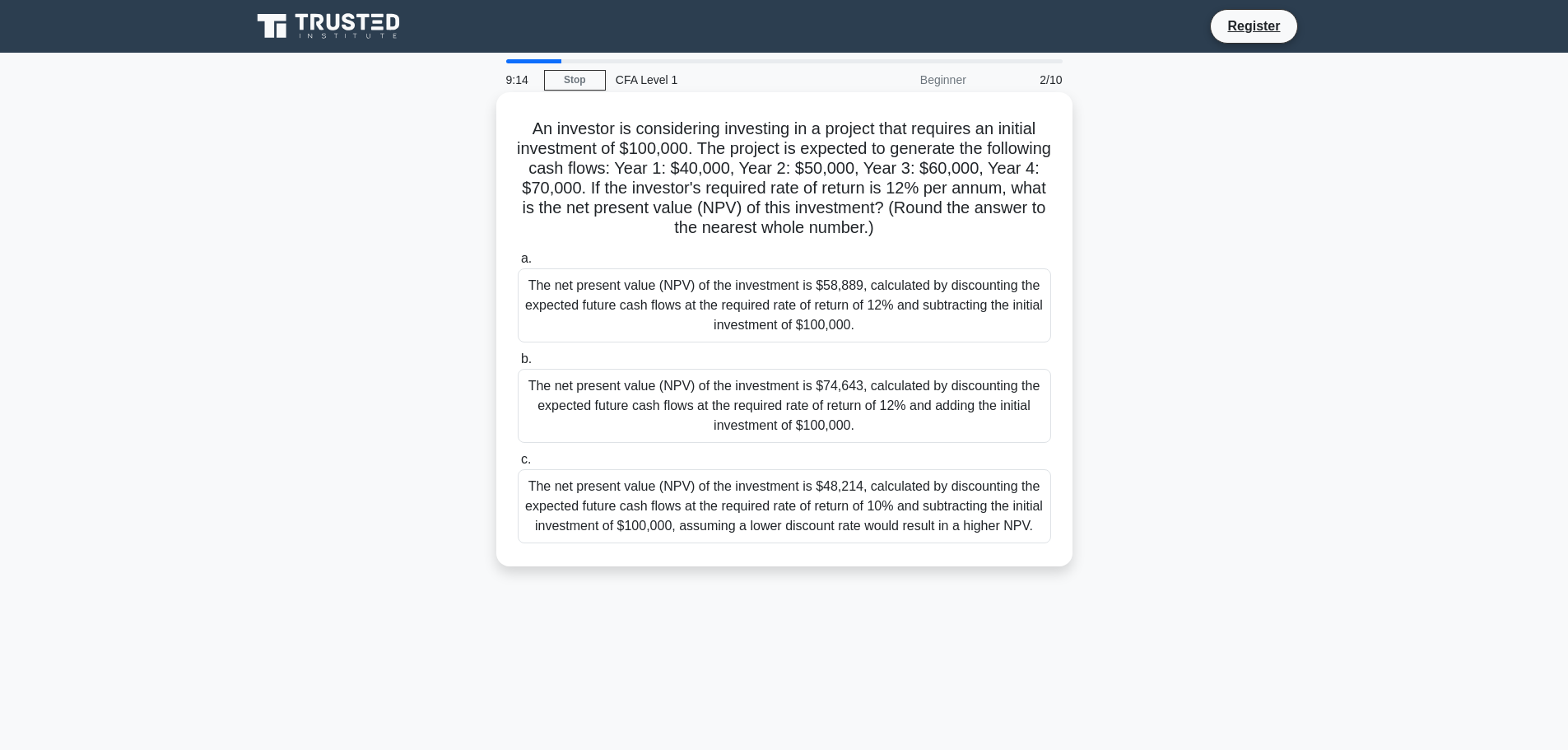
click at [908, 220] on h5 "An investor is considering investing in a project that requires an initial inve…" at bounding box center [785, 178] width 537 height 120
drag, startPoint x: 816, startPoint y: 214, endPoint x: 837, endPoint y: 221, distance: 22.1
click at [837, 221] on h5 "An investor is considering investing in a project that requires an initial inve…" at bounding box center [785, 178] width 537 height 120
click at [842, 223] on h5 "An investor is considering investing in a project that requires an initial inve…" at bounding box center [785, 178] width 537 height 120
click at [959, 228] on h5 "An investor is considering investing in a project that requires an initial inve…" at bounding box center [785, 178] width 537 height 120
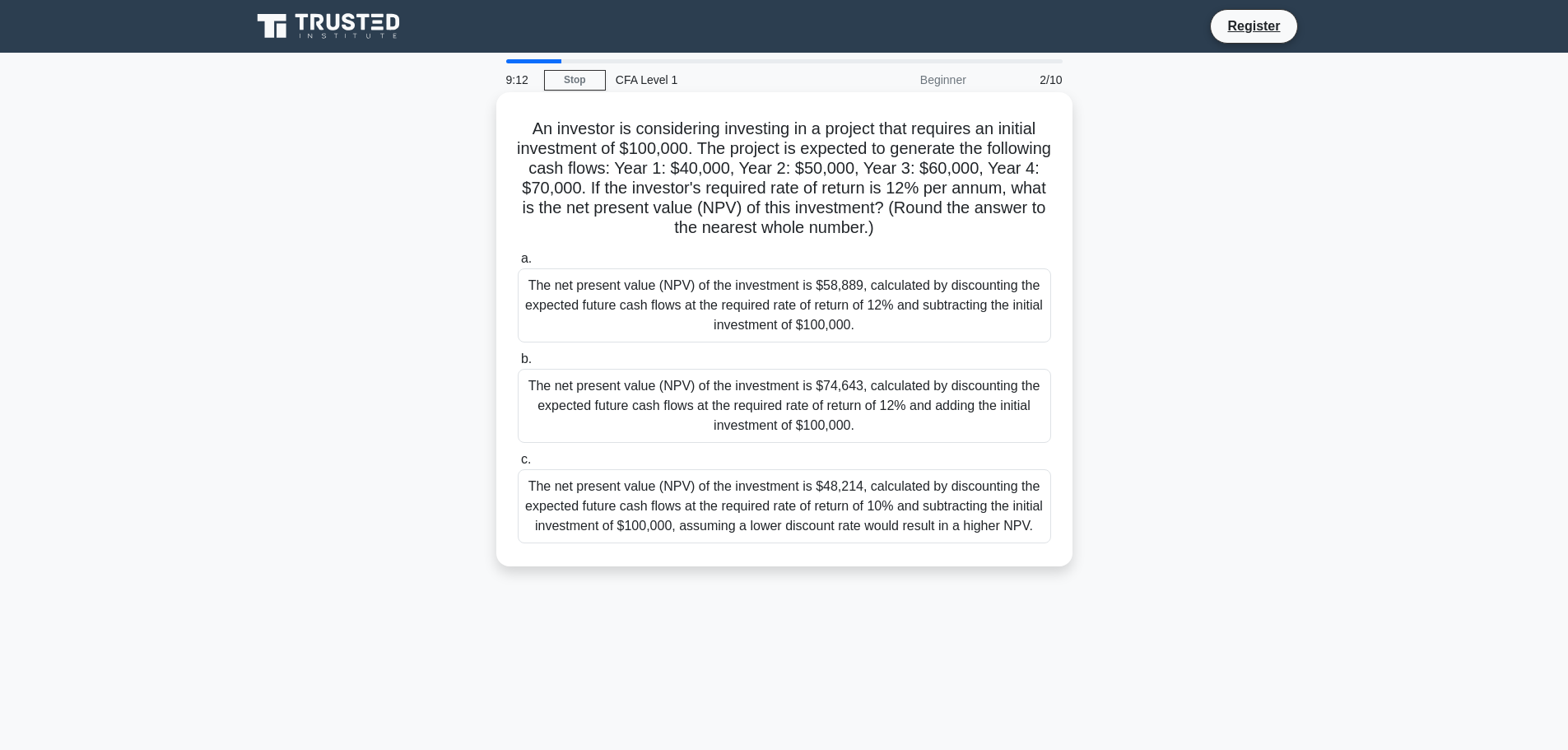
click at [959, 229] on h5 "An investor is considering investing in a project that requires an initial inve…" at bounding box center [785, 178] width 537 height 120
